Goal: Task Accomplishment & Management: Use online tool/utility

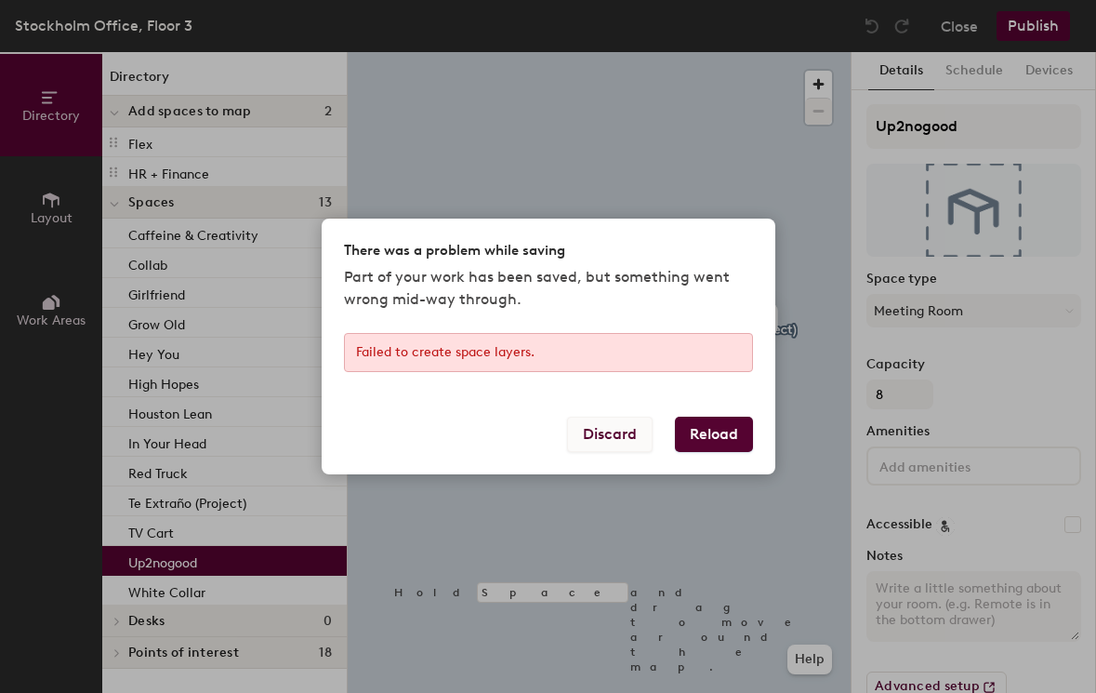
click at [631, 434] on button "Discard" at bounding box center [610, 434] width 86 height 35
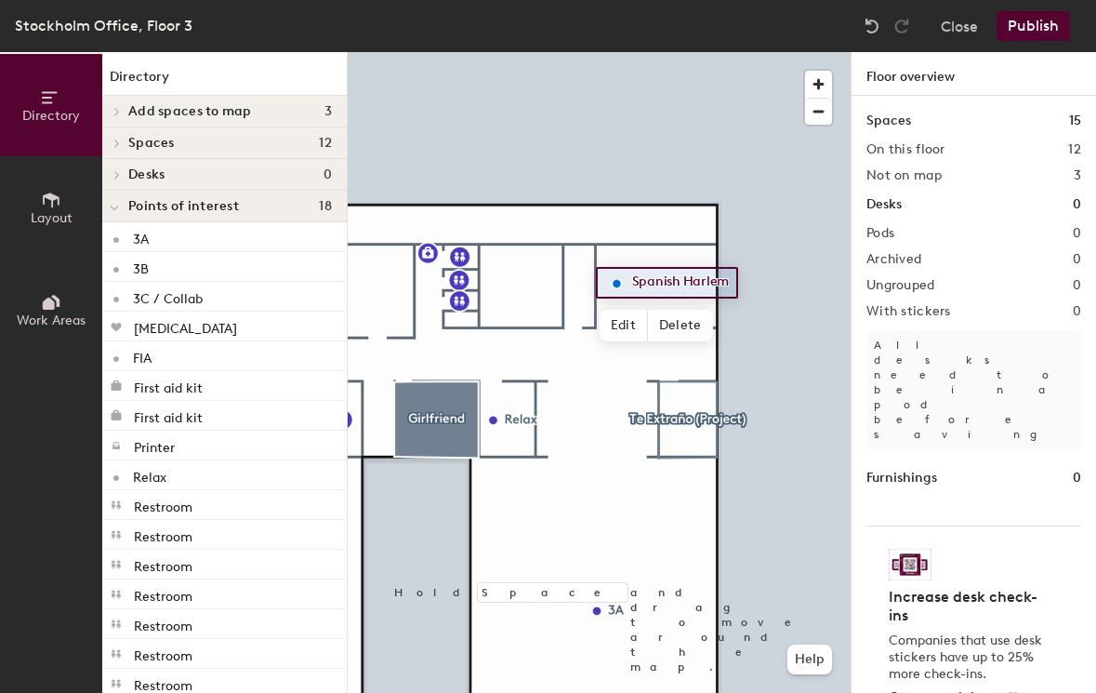
click at [123, 137] on div at bounding box center [114, 142] width 24 height 31
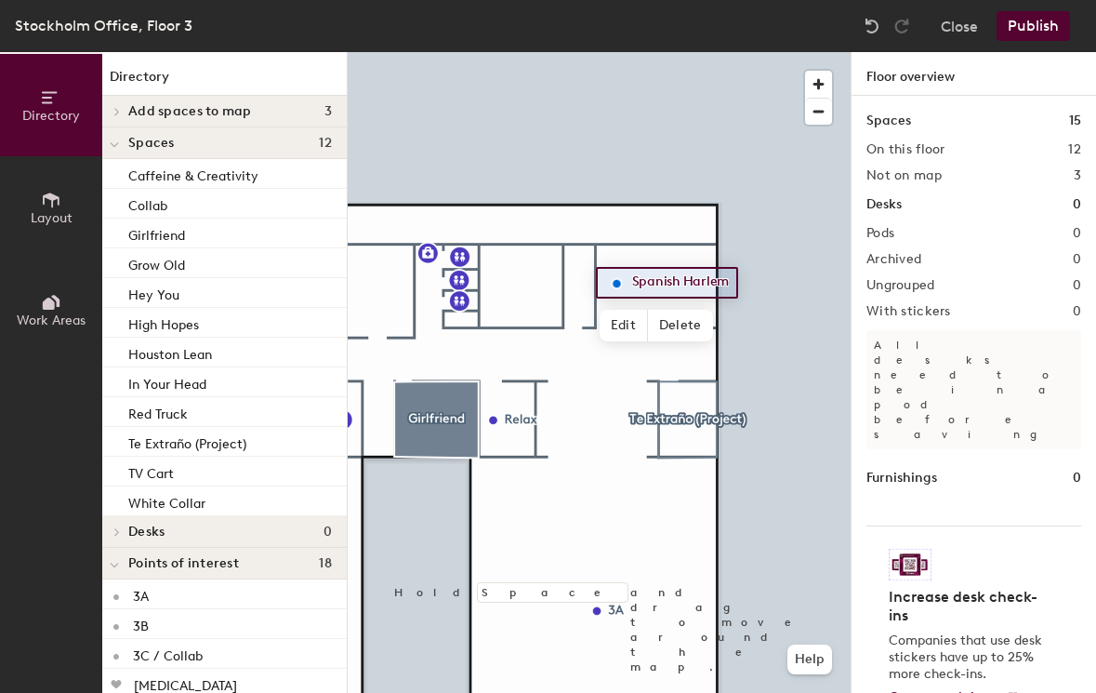
click at [123, 137] on div at bounding box center [114, 142] width 24 height 31
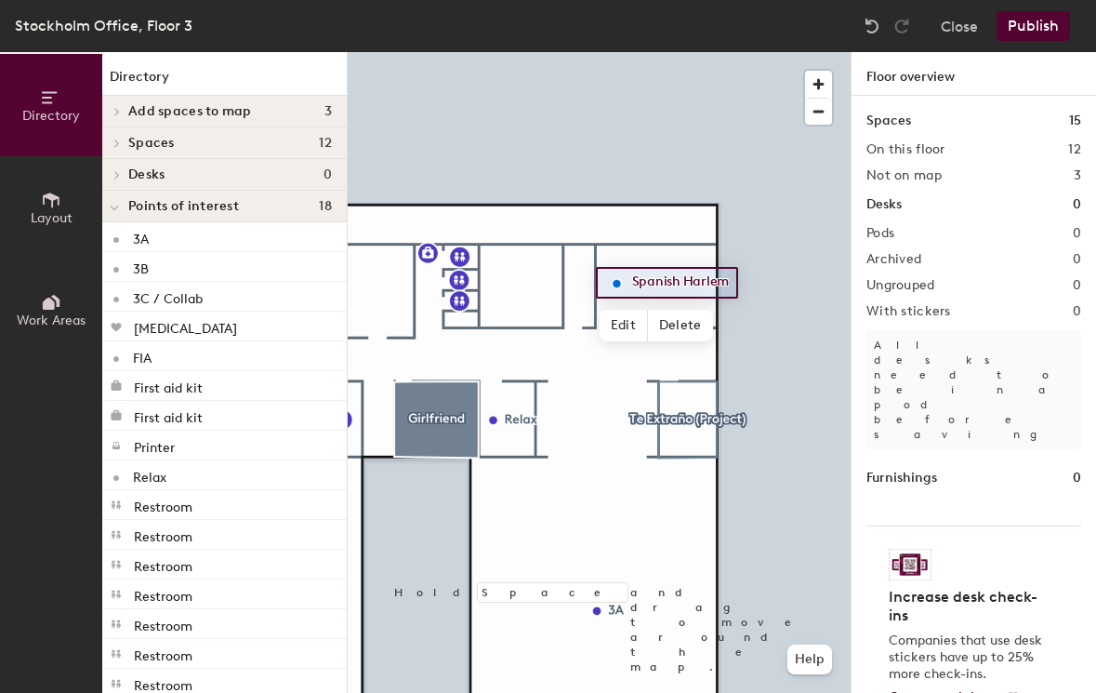
click at [118, 108] on icon at bounding box center [116, 111] width 7 height 9
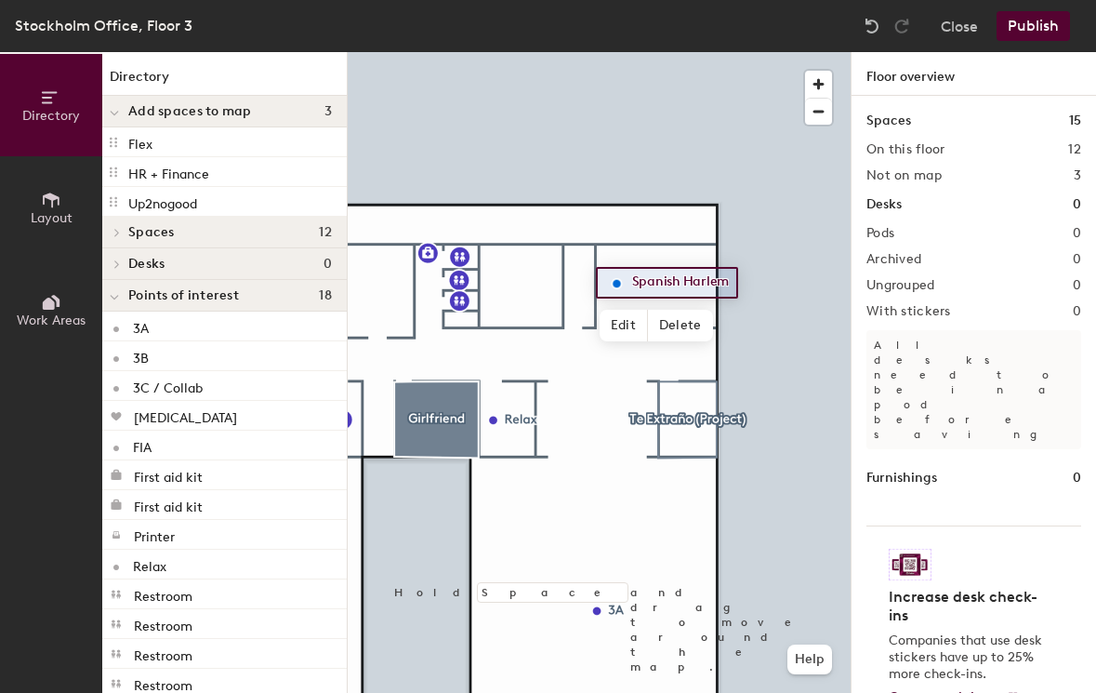
click at [118, 108] on span at bounding box center [114, 113] width 9 height 16
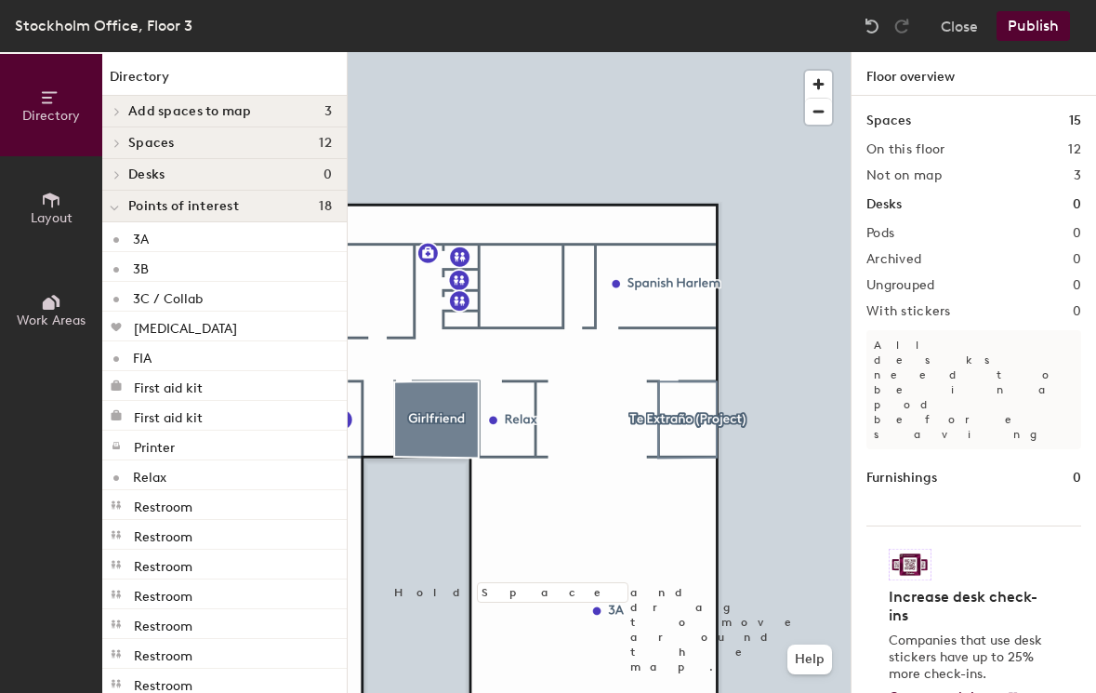
click at [123, 112] on span at bounding box center [116, 111] width 16 height 9
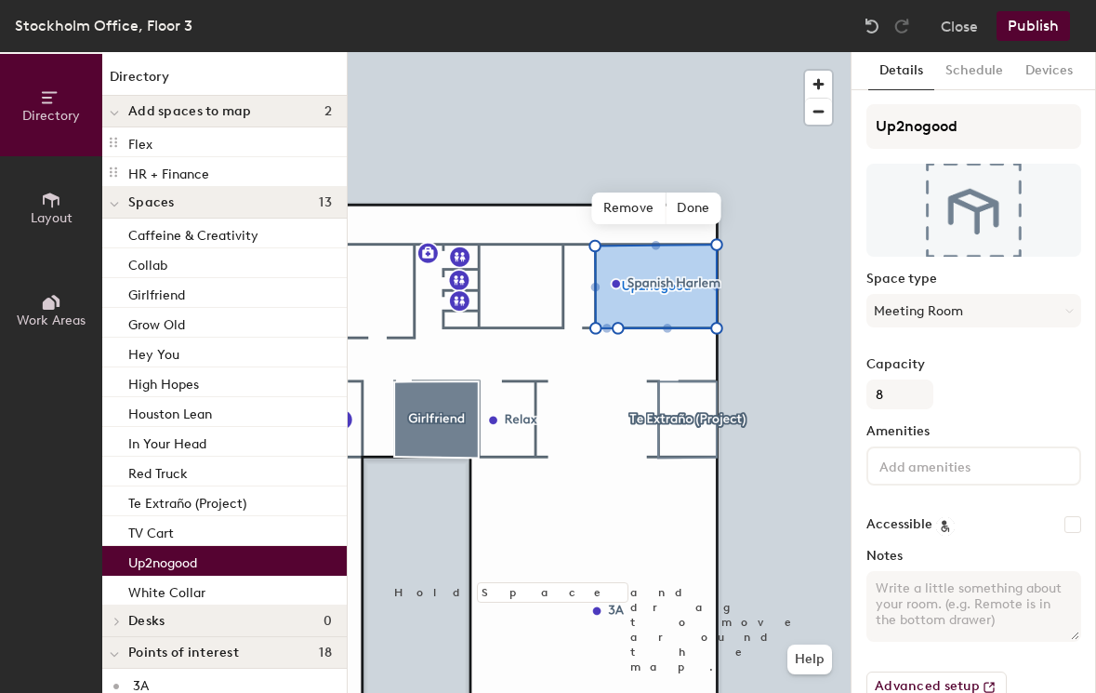
click at [1031, 34] on button "Publish" at bounding box center [1033, 26] width 73 height 30
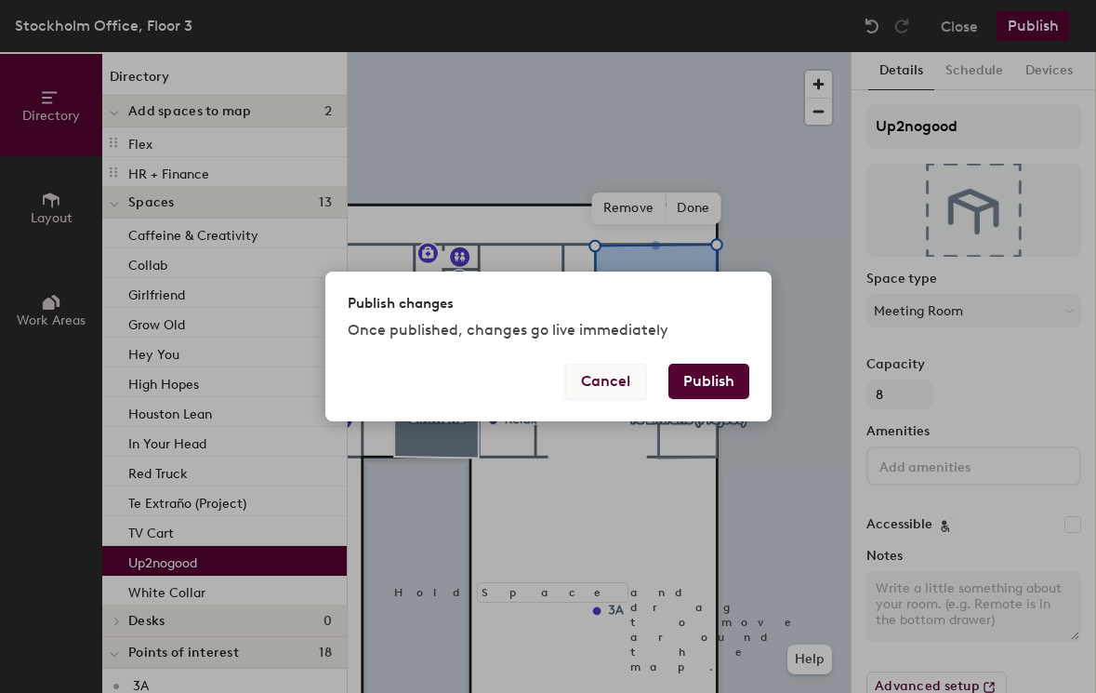
click at [610, 378] on button "Cancel" at bounding box center [605, 381] width 81 height 35
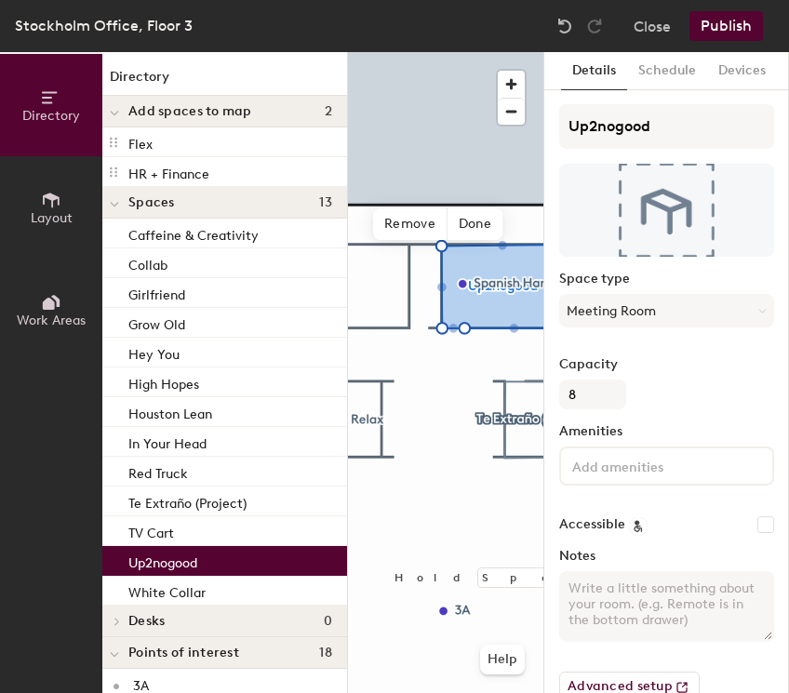
click at [733, 25] on button "Publish" at bounding box center [725, 26] width 73 height 30
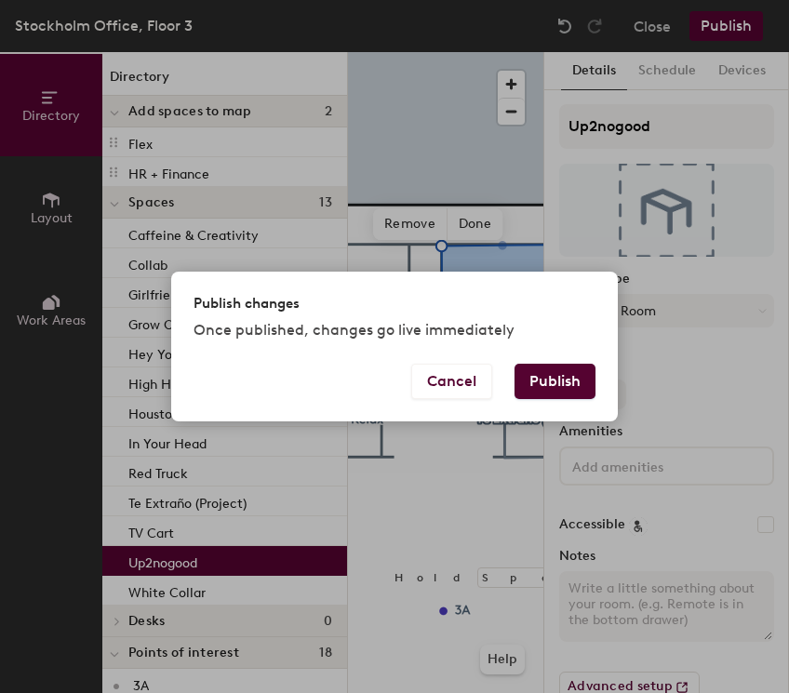
click at [559, 383] on button "Publish" at bounding box center [554, 381] width 81 height 35
